Goal: Task Accomplishment & Management: Use online tool/utility

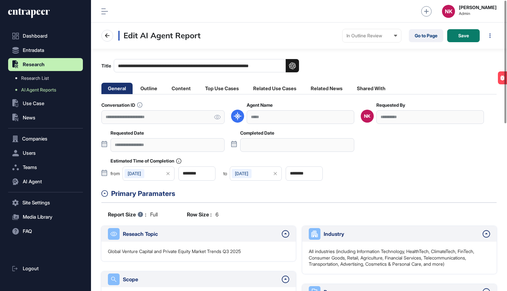
scroll to position [291, 416]
click at [150, 90] on li "Outline" at bounding box center [149, 88] width 30 height 11
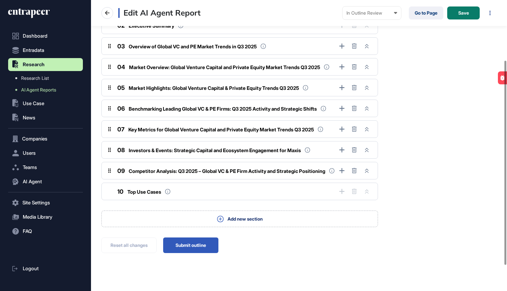
scroll to position [122, 0]
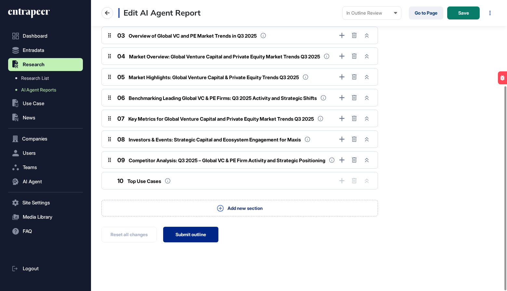
click at [187, 233] on button "Submit outline" at bounding box center [190, 235] width 55 height 16
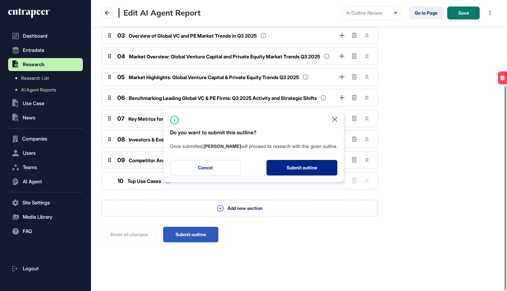
click at [313, 169] on button "Submit outline" at bounding box center [301, 168] width 71 height 16
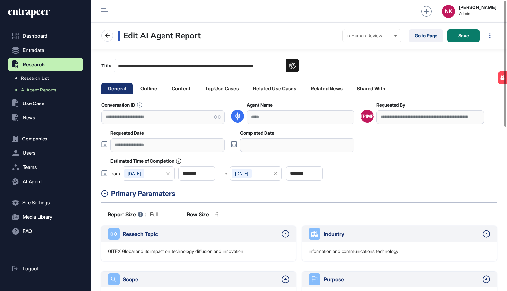
scroll to position [291, 416]
click at [426, 33] on link "Go to Page" at bounding box center [426, 35] width 34 height 13
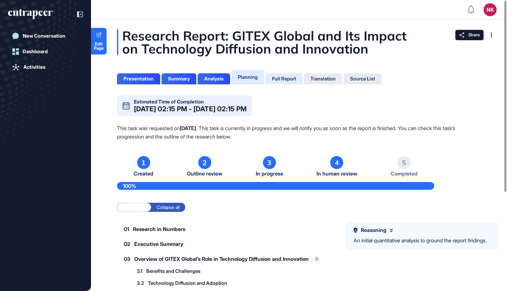
click at [292, 75] on div "Full Report" at bounding box center [283, 78] width 37 height 11
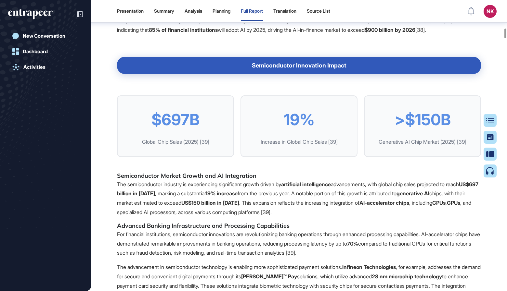
scroll to position [3048, 0]
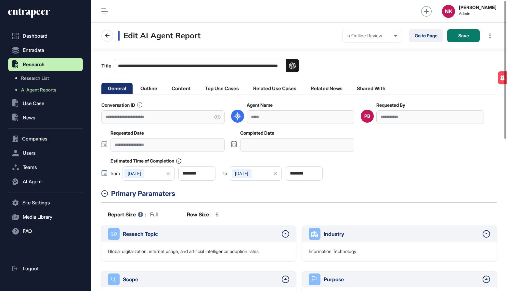
scroll to position [291, 416]
click at [159, 87] on li "Outline" at bounding box center [149, 88] width 30 height 11
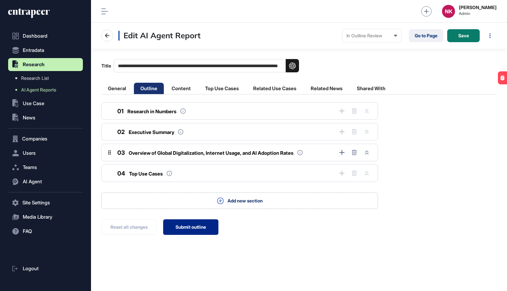
click at [187, 228] on button "Submit outline" at bounding box center [190, 228] width 55 height 16
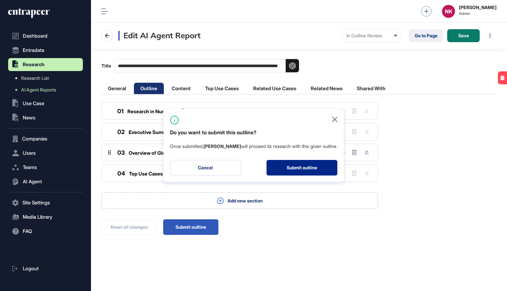
click at [300, 164] on button "Submit outline" at bounding box center [301, 168] width 71 height 16
